Goal: Information Seeking & Learning: Learn about a topic

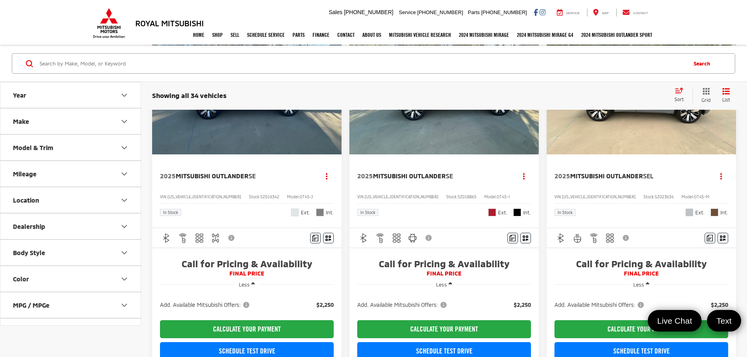
scroll to position [118, 0]
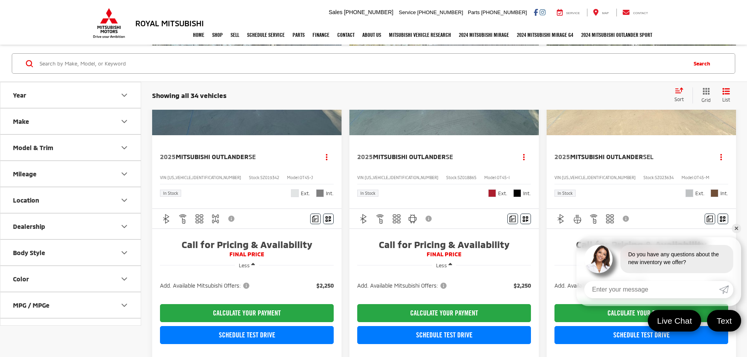
click at [397, 282] on span "Add. Available Mitsubishi Offers:" at bounding box center [402, 286] width 91 height 8
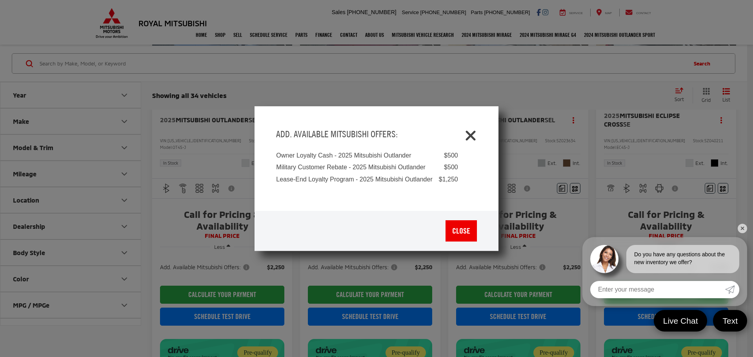
click at [471, 138] on icon "Close" at bounding box center [470, 134] width 13 height 13
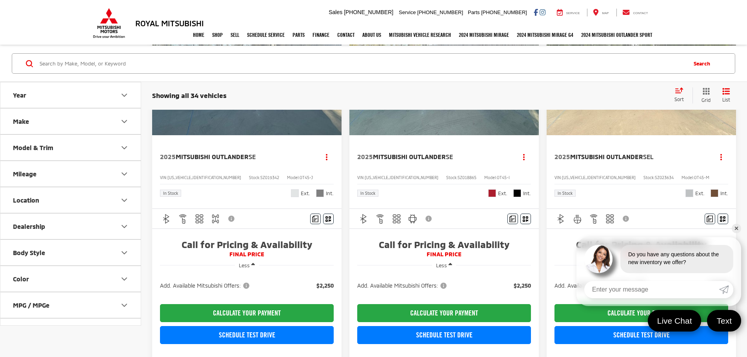
click at [398, 282] on span "Add. Available Mitsubishi Offers:" at bounding box center [402, 286] width 91 height 8
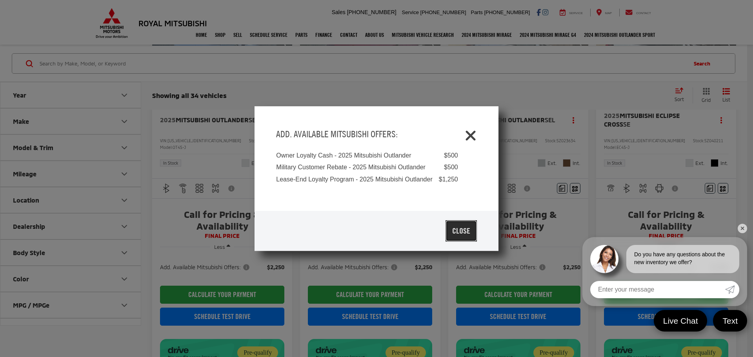
click at [459, 230] on button "Close" at bounding box center [460, 230] width 31 height 21
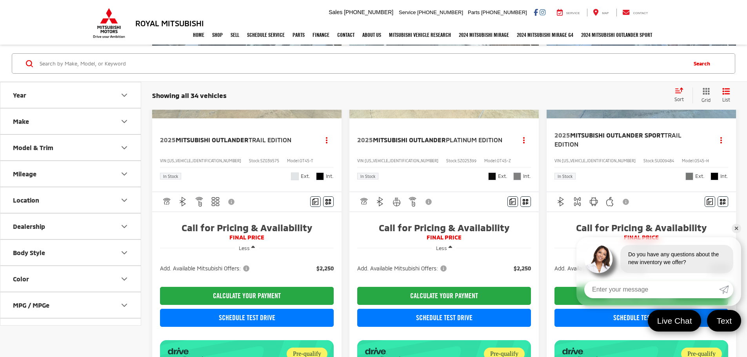
scroll to position [1019, 0]
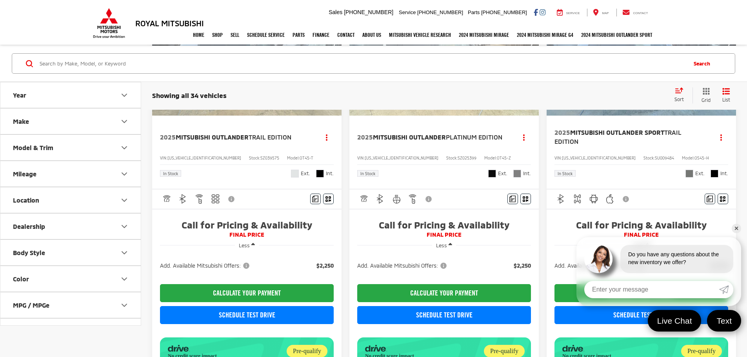
click at [554, 262] on span "Add. Available Mitsubishi Offers:" at bounding box center [599, 266] width 91 height 8
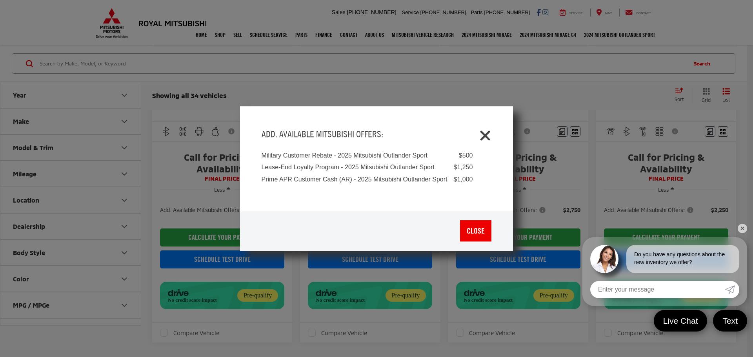
click at [488, 133] on icon "Close" at bounding box center [485, 134] width 13 height 13
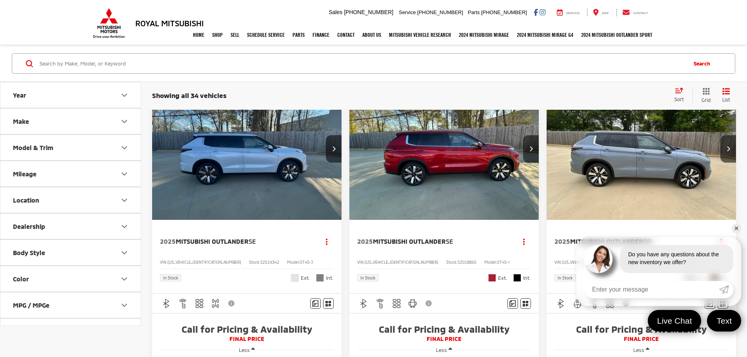
scroll to position [78, 0]
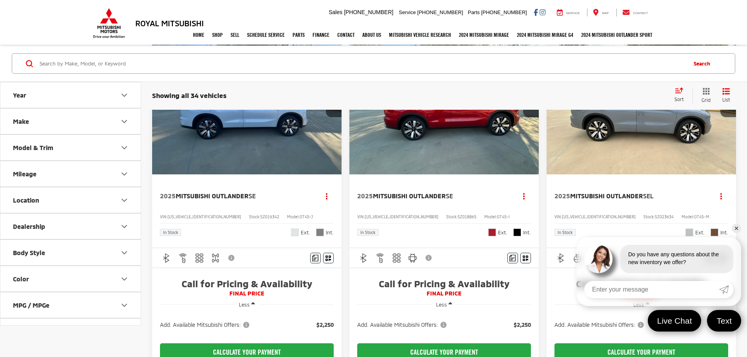
click at [250, 321] on span "Add. Available Mitsubishi Offers:" at bounding box center [205, 325] width 91 height 8
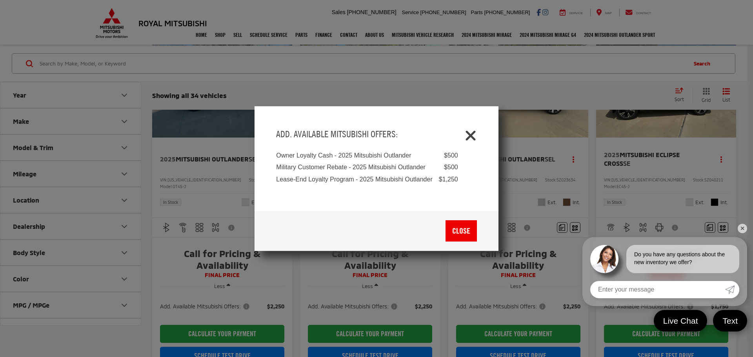
click at [470, 134] on icon "Close" at bounding box center [470, 134] width 13 height 13
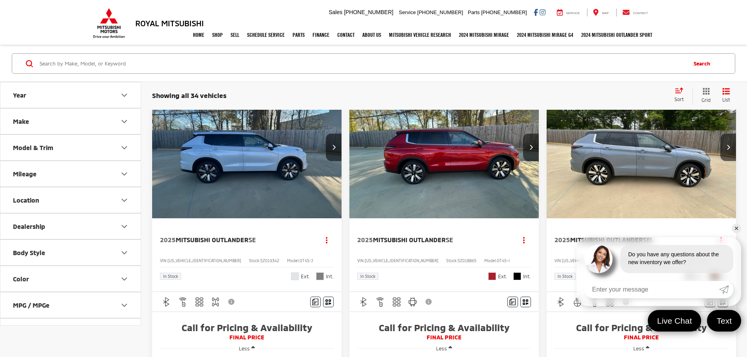
scroll to position [0, 0]
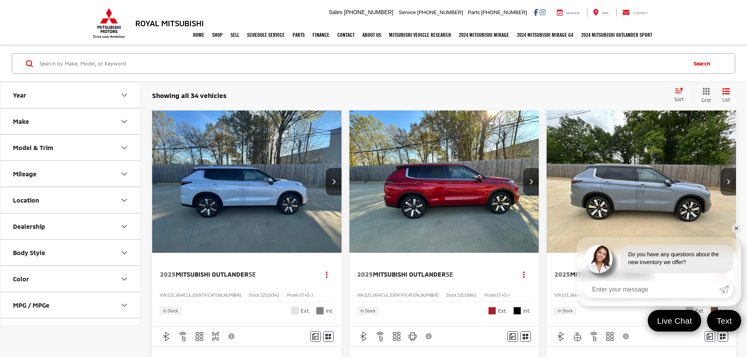
click at [109, 20] on img at bounding box center [108, 23] width 35 height 31
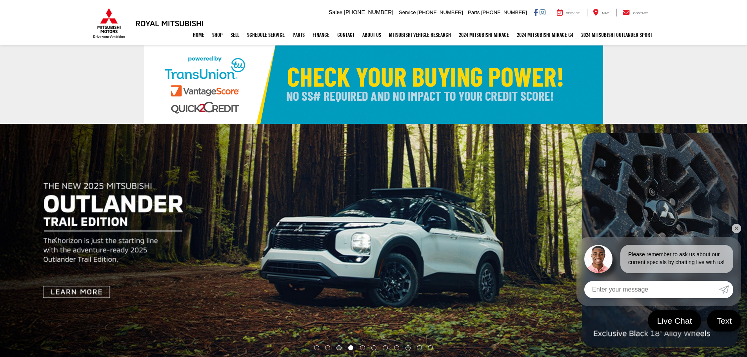
click at [337, 350] on li "Go to slide number 3." at bounding box center [338, 347] width 5 height 5
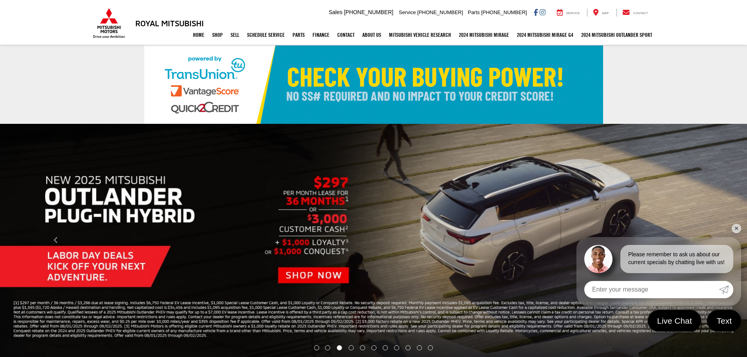
click at [348, 277] on img "carousel slide number 3 of 11" at bounding box center [373, 240] width 747 height 233
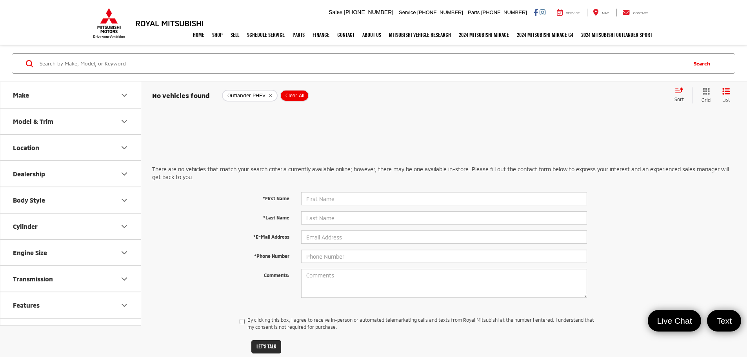
click at [114, 19] on img at bounding box center [108, 23] width 35 height 31
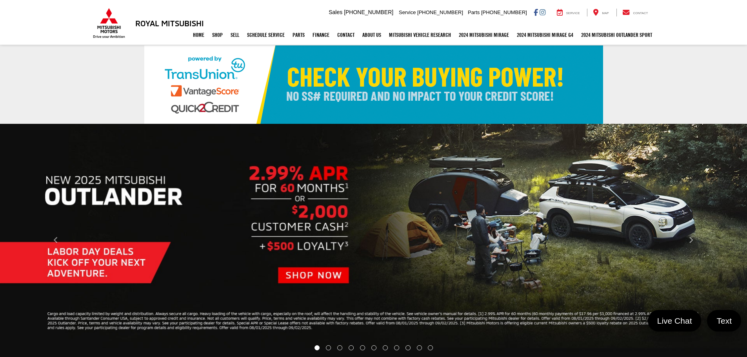
click at [109, 24] on img at bounding box center [108, 23] width 35 height 31
